Goal: Task Accomplishment & Management: Complete application form

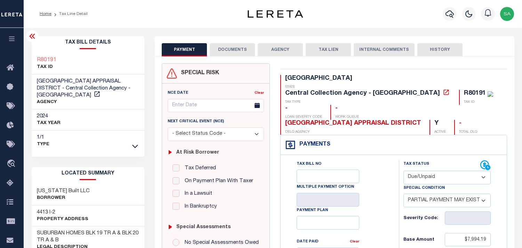
select select "DUE"
select select "15"
click at [236, 50] on button "DOCUMENTS" at bounding box center [232, 49] width 45 height 13
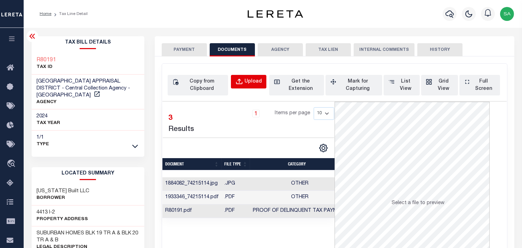
click at [248, 85] on div "Upload" at bounding box center [253, 82] width 17 height 8
select select "POP"
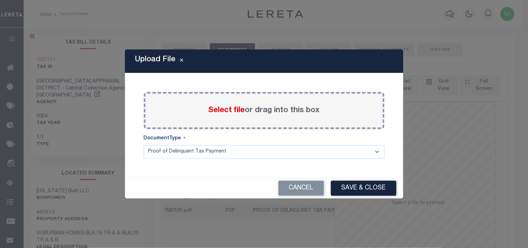
click at [233, 111] on span "Select file" at bounding box center [226, 110] width 37 height 8
click at [0, 0] on input "Select file or drag into this box" at bounding box center [0, 0] width 0 height 0
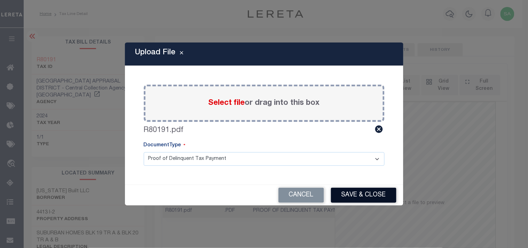
click at [373, 197] on button "Save & Close" at bounding box center [363, 195] width 65 height 15
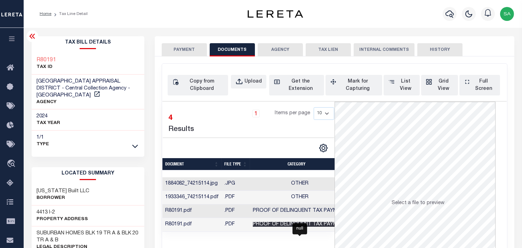
click at [291, 224] on span "Proof of Delinquent Tax Payment" at bounding box center [300, 224] width 94 height 5
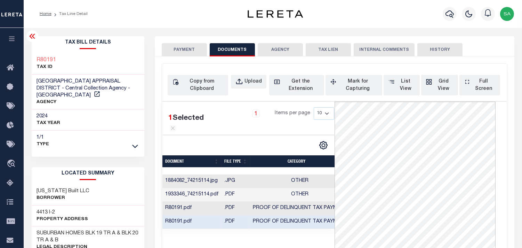
click at [197, 52] on button "PAYMENT" at bounding box center [184, 49] width 45 height 13
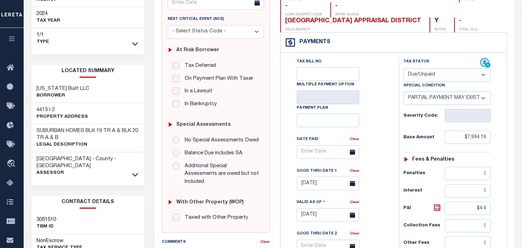
scroll to position [116, 0]
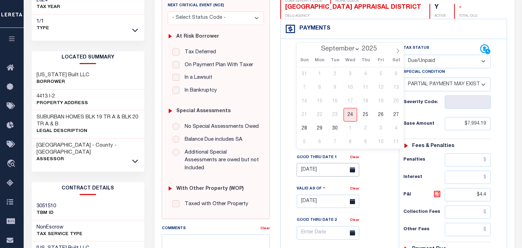
click at [335, 163] on input "07/31/2025" at bounding box center [328, 170] width 63 height 14
click at [336, 127] on span "30" at bounding box center [335, 128] width 14 height 14
type input "09/30/2025"
type input "[DATE]"
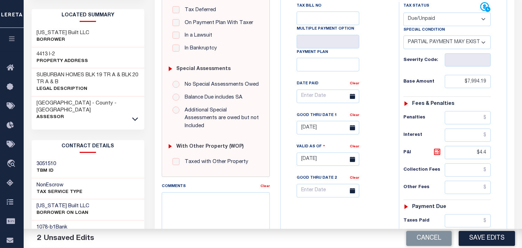
scroll to position [270, 0]
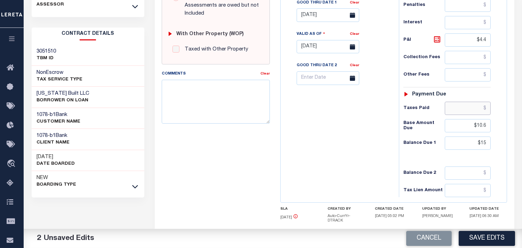
drag, startPoint x: 462, startPoint y: 94, endPoint x: 441, endPoint y: 95, distance: 20.9
click at [462, 102] on input "text" at bounding box center [468, 108] width 46 height 13
paste input "7,983.59"
type input "$7,983.59"
click at [385, 105] on div "Tax Bill No Multiple Payment Option Payment Plan Clear" at bounding box center [338, 43] width 111 height 307
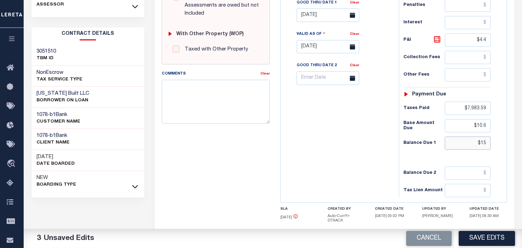
drag, startPoint x: 471, startPoint y: 130, endPoint x: 503, endPoint y: 130, distance: 32.0
click at [503, 130] on div "Tax Status Status" at bounding box center [449, 43] width 111 height 307
paste input "15.23"
type input "$15.23"
drag, startPoint x: 475, startPoint y: 26, endPoint x: 491, endPoint y: 26, distance: 15.7
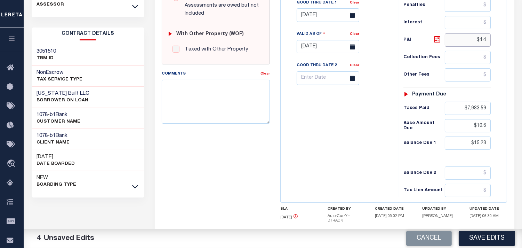
click at [491, 33] on input "$4.4" at bounding box center [468, 39] width 46 height 13
paste input "4.63"
type input "$4.63"
click at [358, 124] on div "Tax Bill No Multiple Payment Option Payment Plan Clear" at bounding box center [338, 43] width 111 height 307
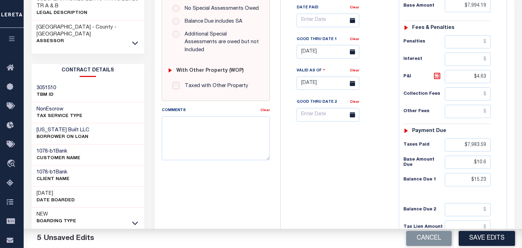
scroll to position [193, 0]
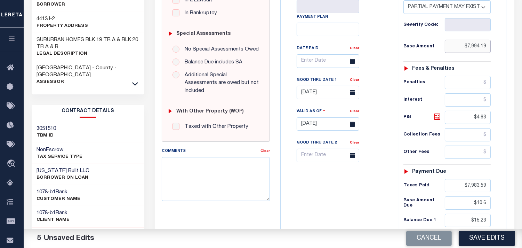
click at [481, 40] on input "$7,994.19" at bounding box center [468, 46] width 46 height 13
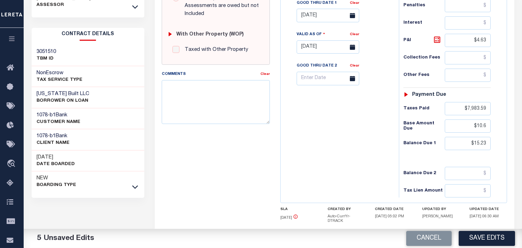
scroll to position [270, 0]
click at [479, 102] on input "$7,983.59" at bounding box center [468, 108] width 46 height 13
click at [214, 127] on div "SPECIAL RISK NCE Date Clear - Select Status Code -" at bounding box center [216, 34] width 119 height 482
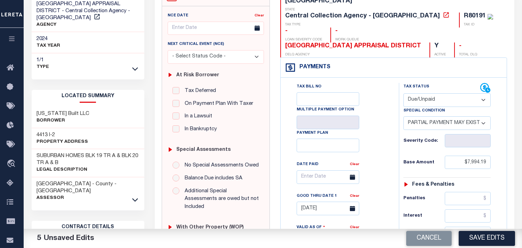
scroll to position [0, 0]
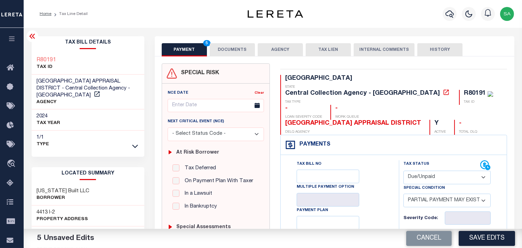
click at [221, 47] on button "DOCUMENTS" at bounding box center [232, 49] width 45 height 13
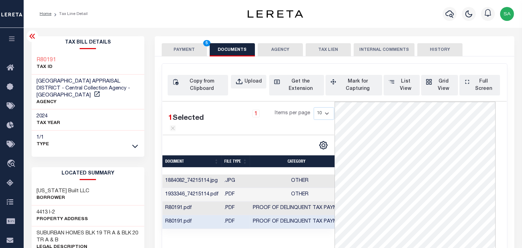
click at [183, 47] on button "PAYMENT 5" at bounding box center [184, 49] width 45 height 13
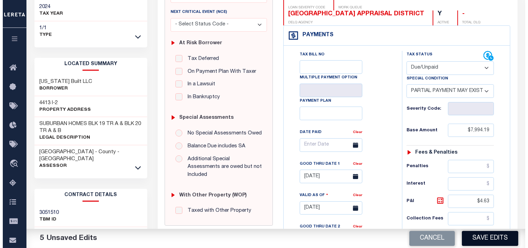
scroll to position [154, 0]
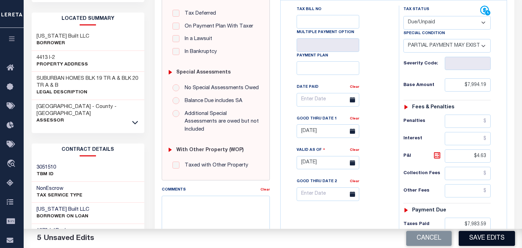
click at [484, 240] on button "Save Edits" at bounding box center [487, 238] width 56 height 15
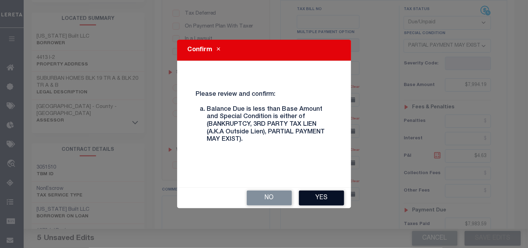
click at [330, 195] on button "Yes" at bounding box center [321, 197] width 45 height 15
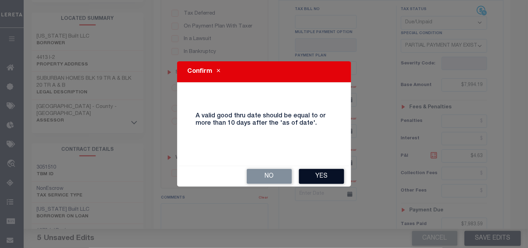
click at [324, 177] on button "Yes" at bounding box center [321, 176] width 45 height 15
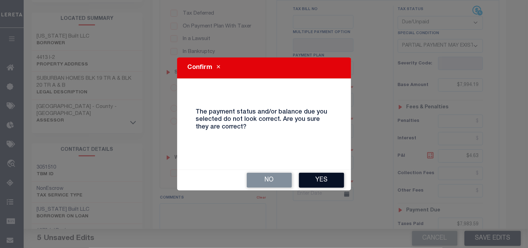
click at [339, 180] on button "Yes" at bounding box center [321, 180] width 45 height 15
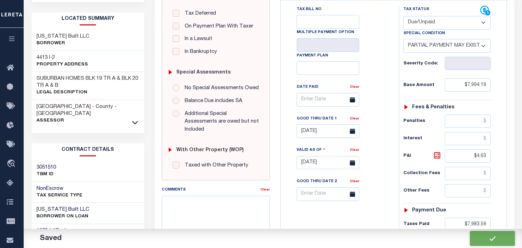
checkbox input "false"
type input "$7,994.19"
type input "$4.63"
type input "$7,983.59"
type input "$10.6"
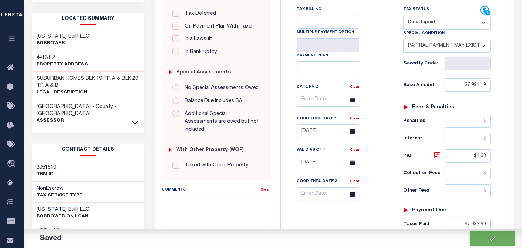
type input "$15.23"
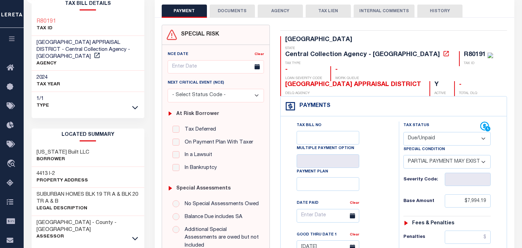
scroll to position [0, 0]
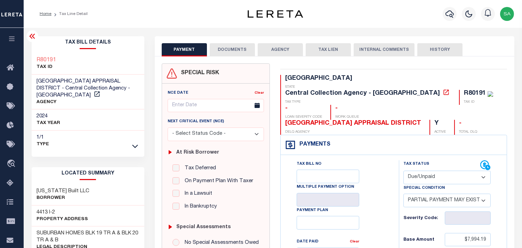
click at [34, 36] on icon at bounding box center [32, 36] width 8 height 8
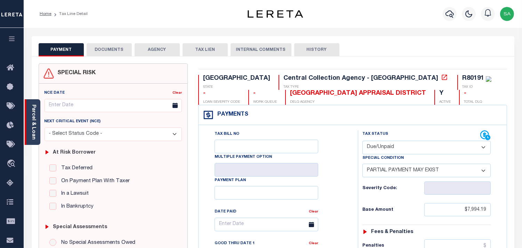
click at [33, 124] on link "Parcel & Loan" at bounding box center [33, 121] width 5 height 35
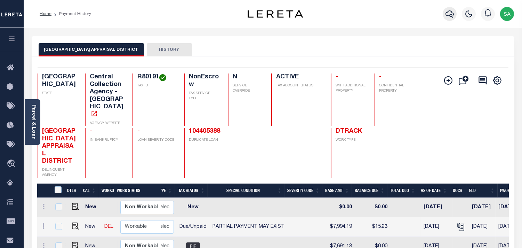
click at [447, 11] on icon "button" at bounding box center [450, 14] width 8 height 8
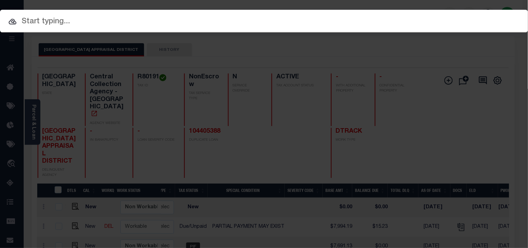
click at [426, 14] on div "Include Loans TBM Customers Borrowers Payments (Lender Non-Disb) Payments (Lend…" at bounding box center [264, 21] width 528 height 23
paste input "3385476-100"
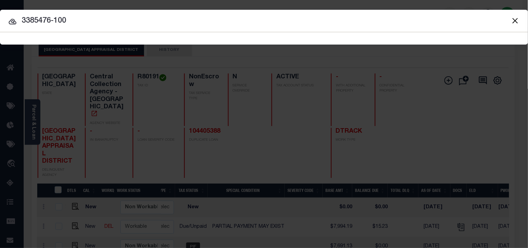
type input "3385476-100"
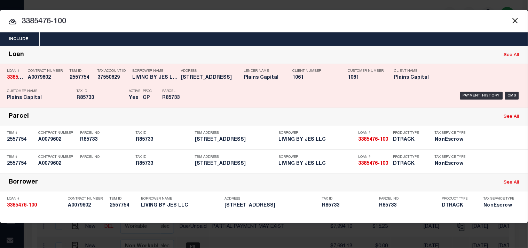
click at [216, 86] on div "Payment History OMS" at bounding box center [362, 96] width 317 height 20
